Goal: Transaction & Acquisition: Purchase product/service

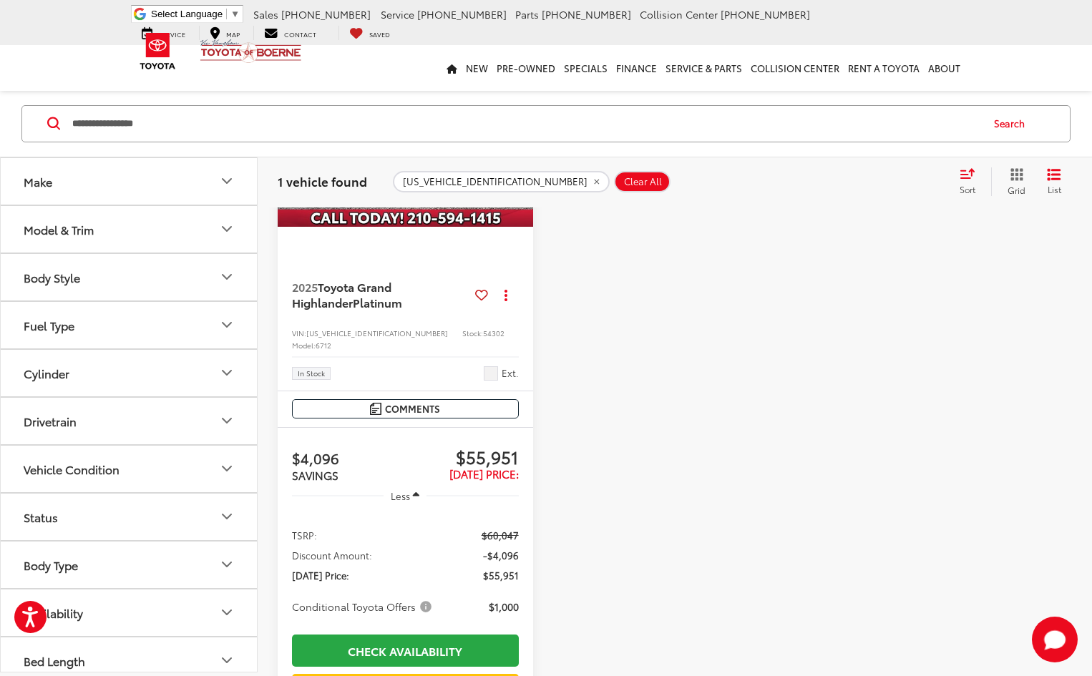
click at [112, 127] on input "**********" at bounding box center [525, 124] width 909 height 34
paste input "Search by Make, Model, or Keyword"
type input "**********"
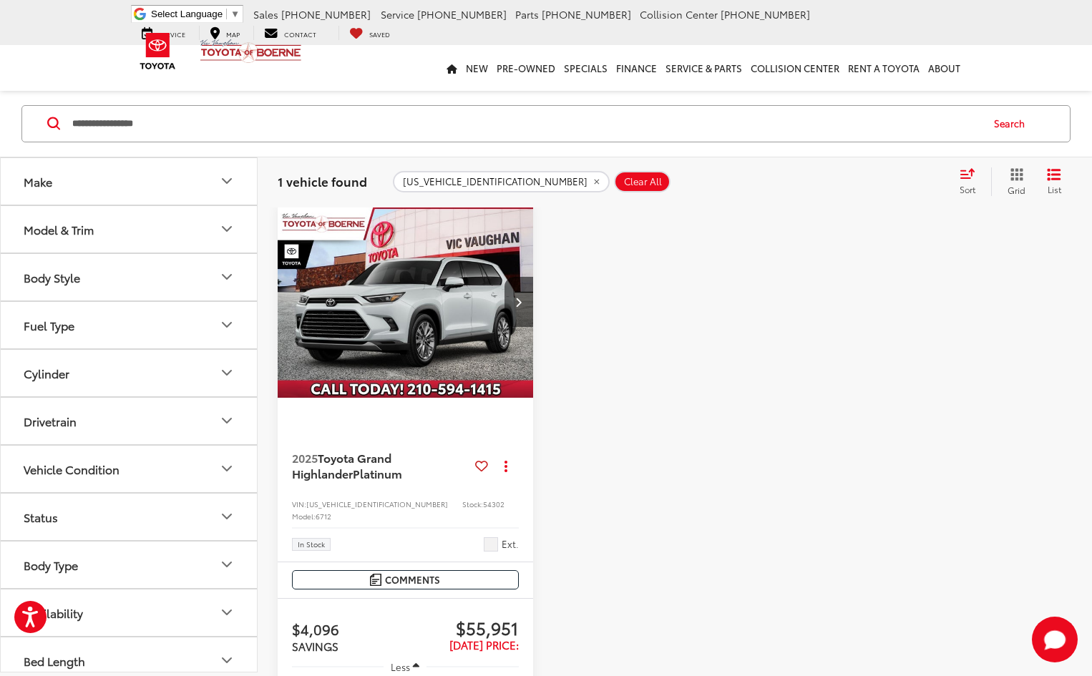
scroll to position [112, 0]
